Goal: Task Accomplishment & Management: Complete application form

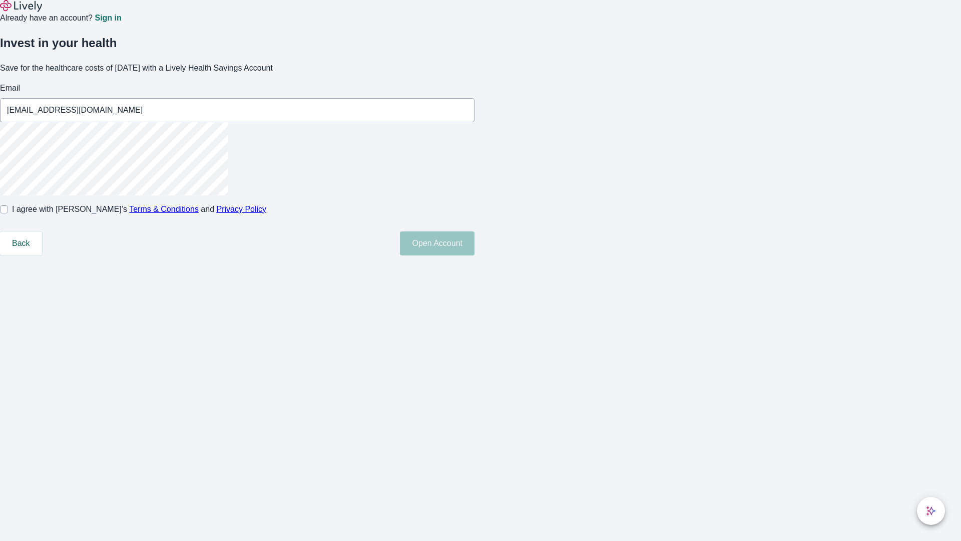
click at [8, 213] on input "I agree with Lively’s Terms & Conditions and Privacy Policy" at bounding box center [4, 209] width 8 height 8
checkbox input "true"
click at [475, 255] on button "Open Account" at bounding box center [437, 243] width 75 height 24
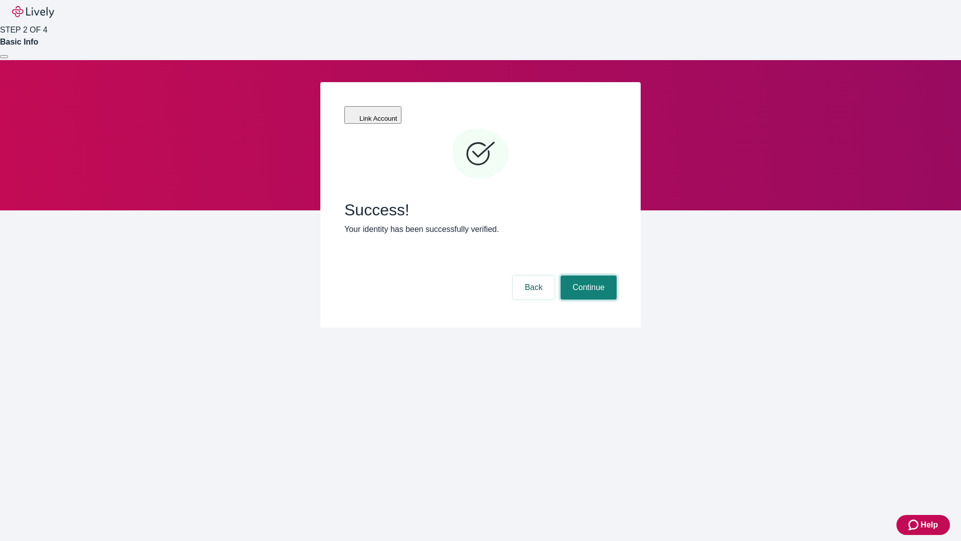
click at [587, 275] on button "Continue" at bounding box center [589, 287] width 56 height 24
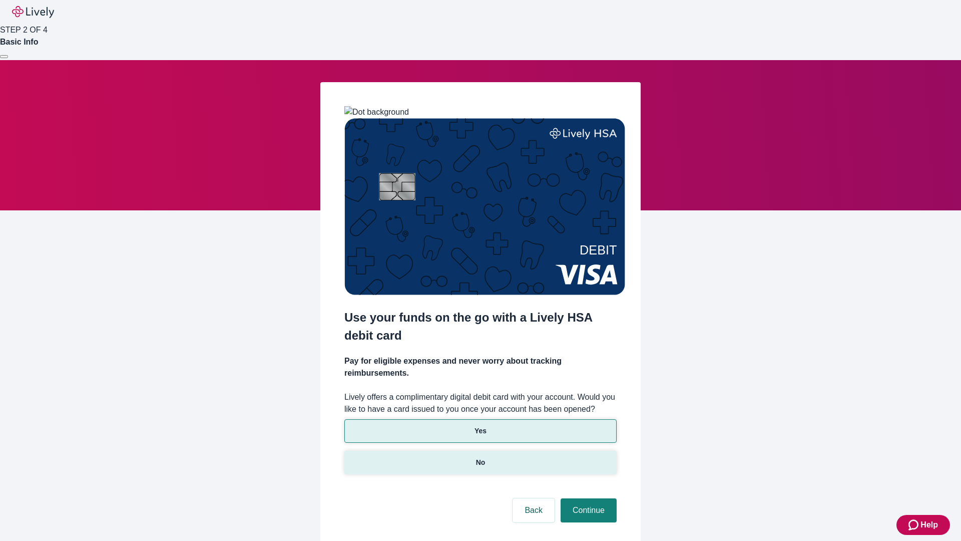
click at [480, 457] on p "No" at bounding box center [481, 462] width 10 height 11
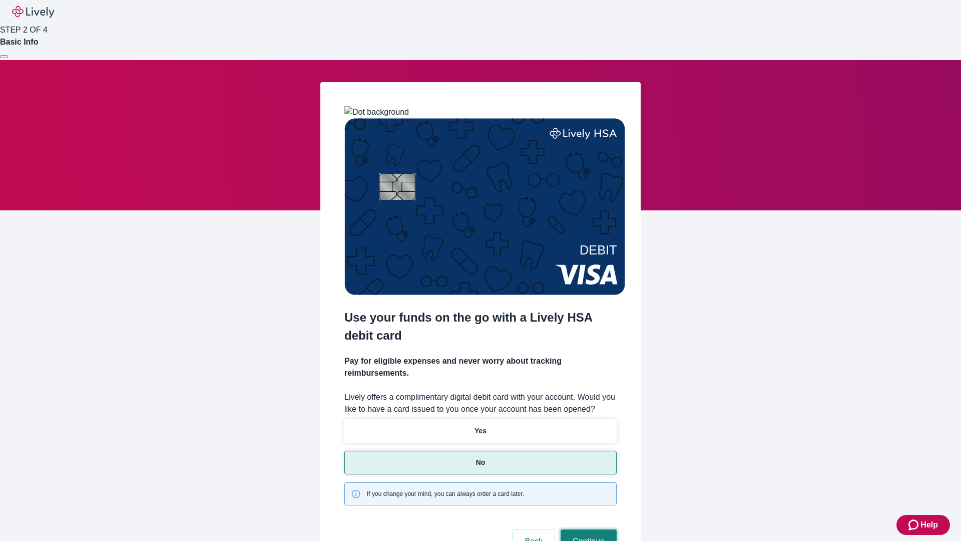
click at [587, 529] on button "Continue" at bounding box center [589, 541] width 56 height 24
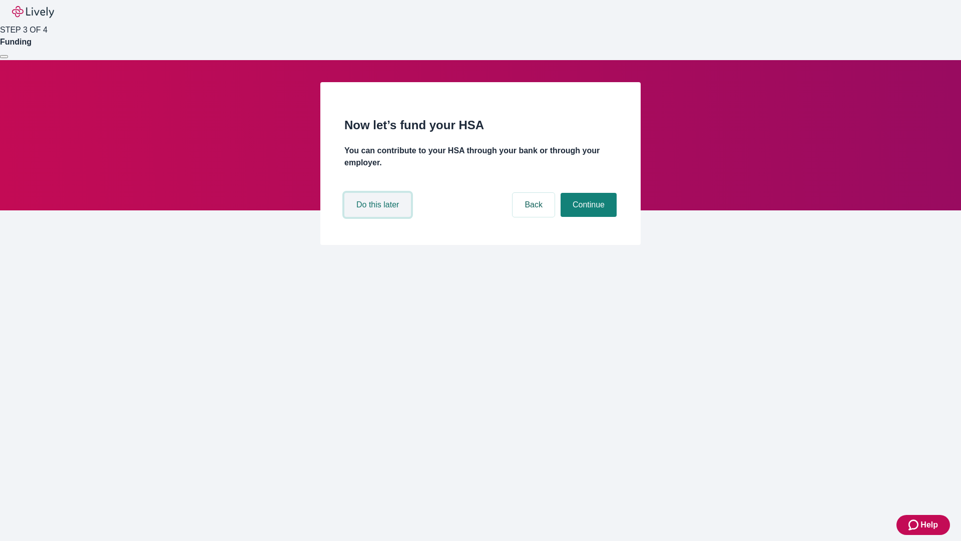
click at [379, 217] on button "Do this later" at bounding box center [378, 205] width 67 height 24
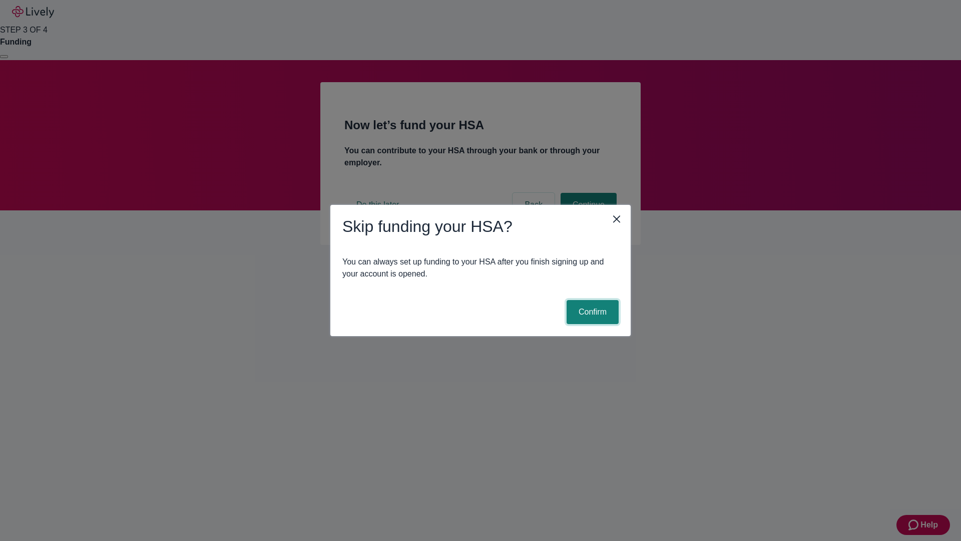
click at [591, 312] on button "Confirm" at bounding box center [593, 312] width 52 height 24
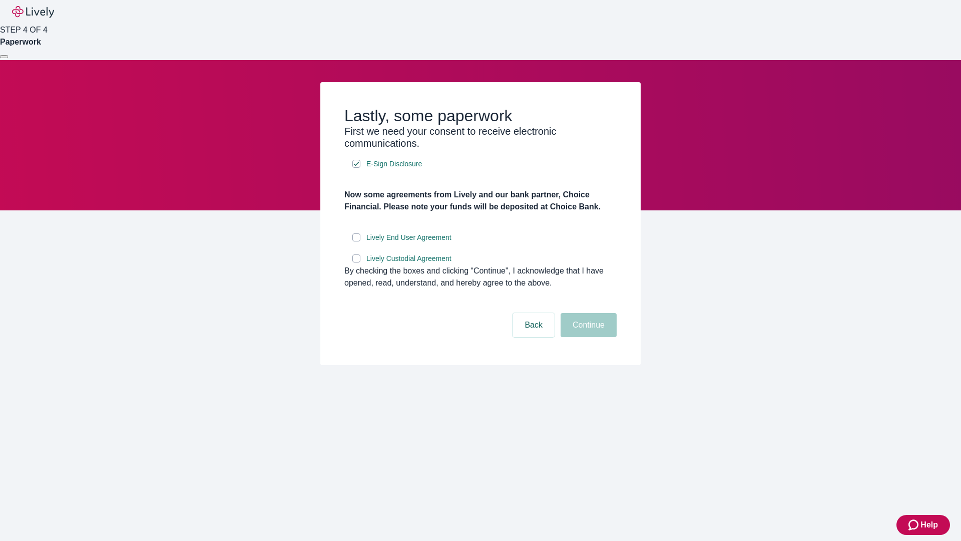
click at [357, 241] on input "Lively End User Agreement" at bounding box center [357, 237] width 8 height 8
checkbox input "true"
click at [357, 262] on input "Lively Custodial Agreement" at bounding box center [357, 258] width 8 height 8
checkbox input "true"
click at [587, 337] on button "Continue" at bounding box center [589, 325] width 56 height 24
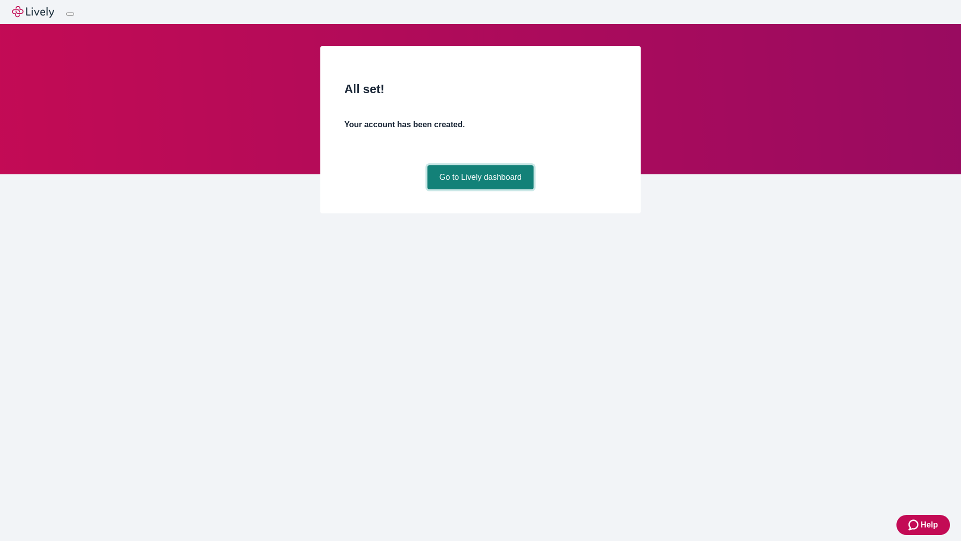
click at [480, 189] on link "Go to Lively dashboard" at bounding box center [481, 177] width 107 height 24
